Goal: Book appointment/travel/reservation

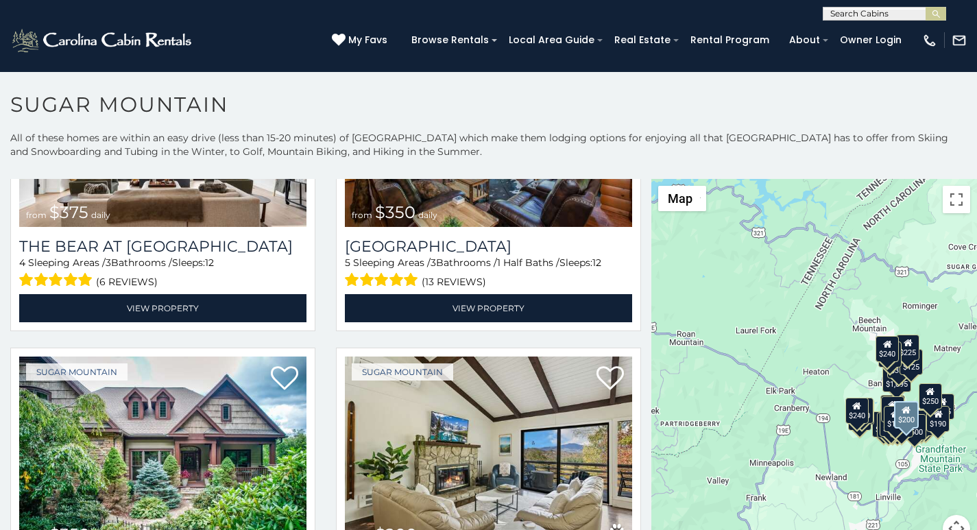
scroll to position [200, 0]
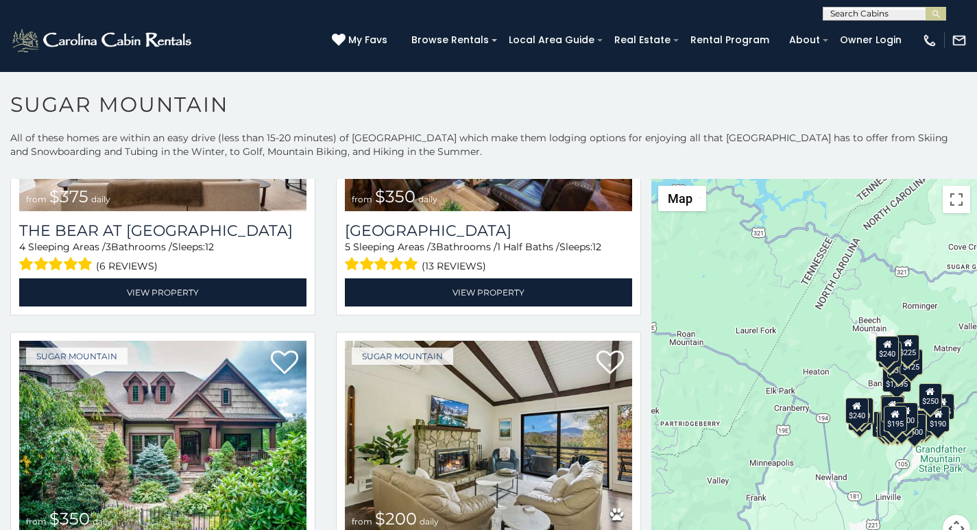
click at [353, 45] on div "(828) 295-6000 My Favs Browse Rentals Local Area Guide Activities & Attractions…" at bounding box center [488, 46] width 977 height 51
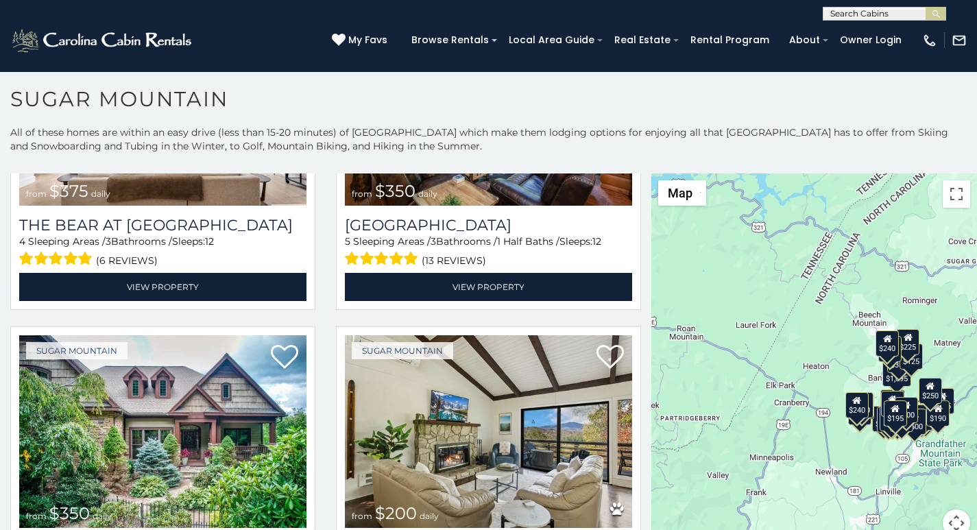
click at [339, 36] on div "(828) 295-6000 My Favs Browse Rentals Local Area Guide Activities & Attractions…" at bounding box center [488, 46] width 977 height 51
click at [943, 15] on button "submit" at bounding box center [935, 14] width 21 height 14
